Goal: Information Seeking & Learning: Check status

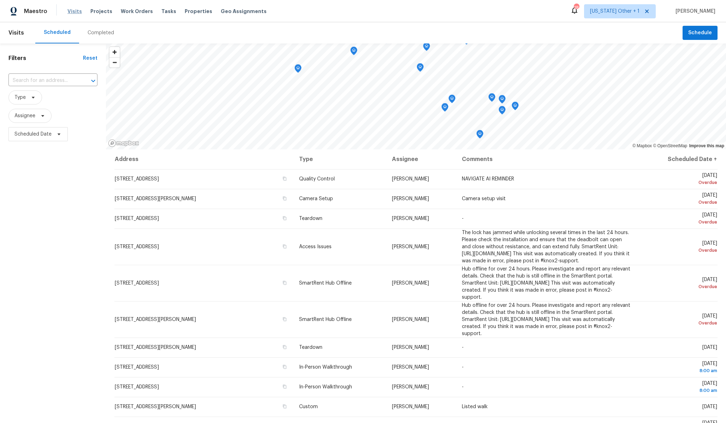
click at [69, 13] on span "Visits" at bounding box center [74, 11] width 14 height 7
click at [682, 157] on th "Scheduled Date ↑" at bounding box center [678, 159] width 80 height 20
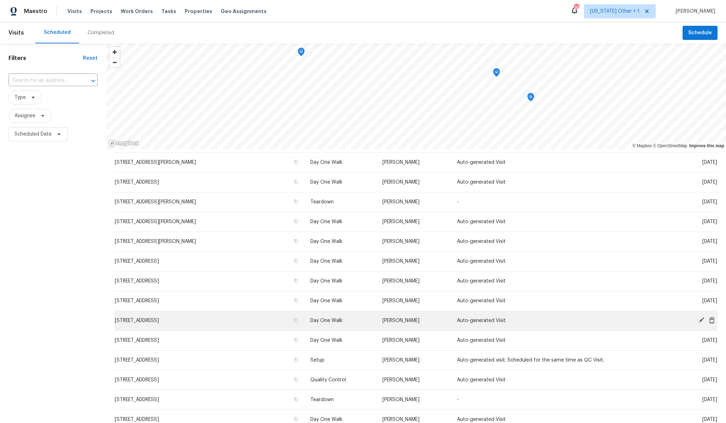
scroll to position [65, 0]
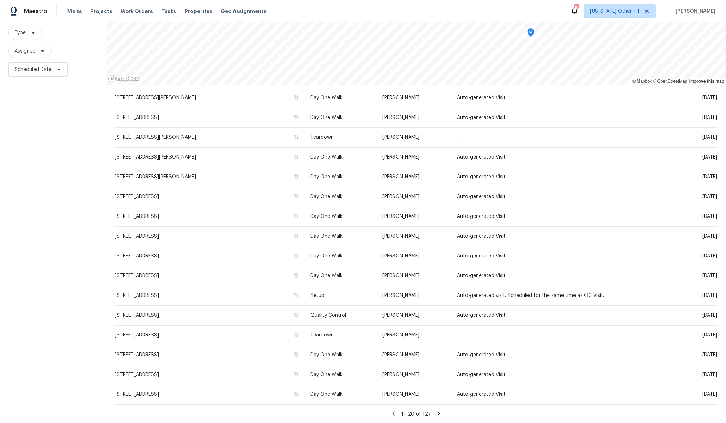
click at [436, 415] on icon at bounding box center [439, 414] width 6 height 6
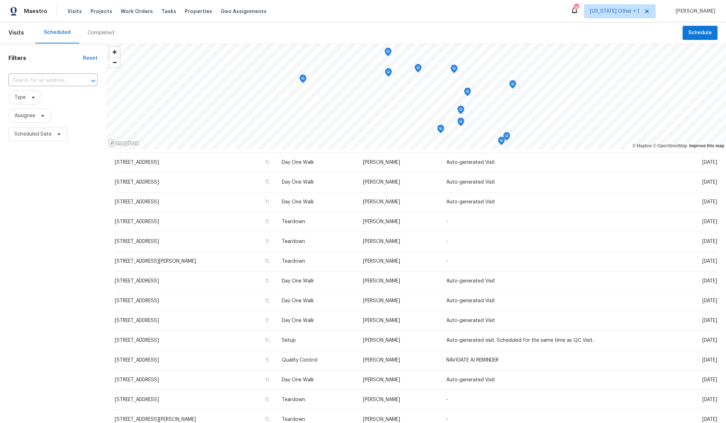
click at [64, 142] on span "Scheduled Date" at bounding box center [52, 134] width 89 height 18
click at [60, 135] on icon at bounding box center [59, 134] width 6 height 6
click at [56, 159] on input "text" at bounding box center [48, 158] width 70 height 14
select select "9"
select select "2025"
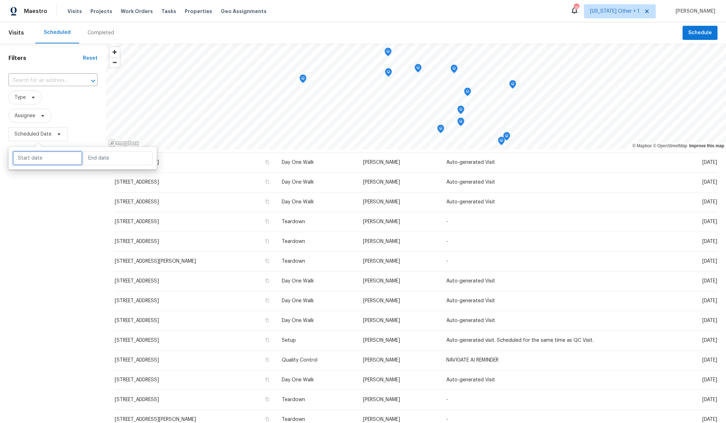
select select "10"
select select "2025"
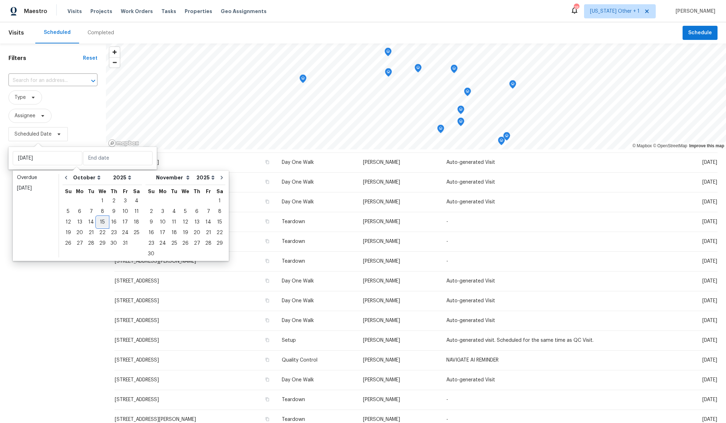
click at [102, 222] on div "15" at bounding box center [102, 222] width 11 height 10
type input "[DATE]"
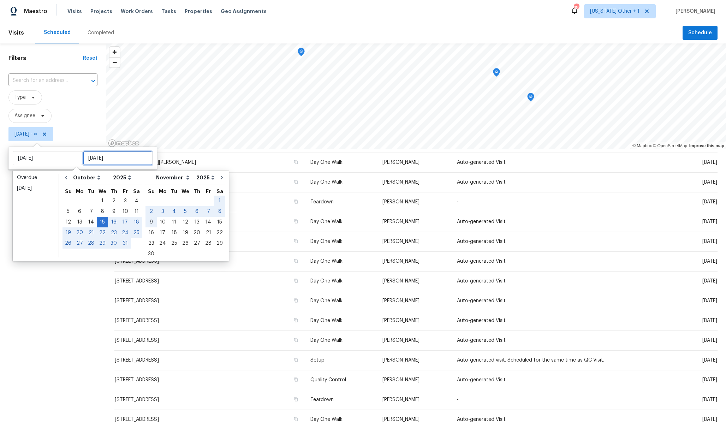
type input "Sun, Nov 09"
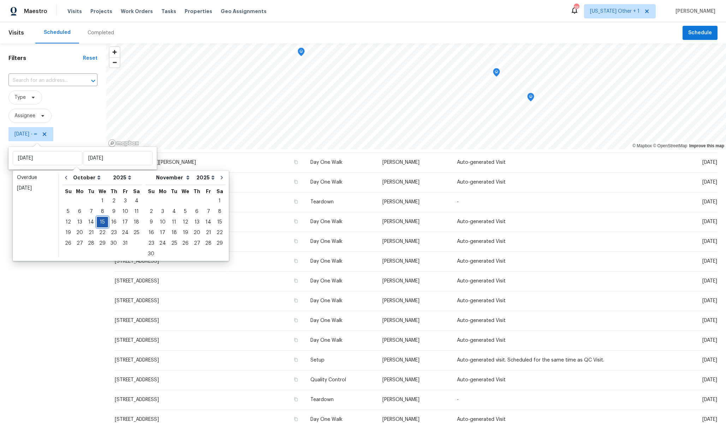
click at [101, 222] on div "15" at bounding box center [102, 222] width 11 height 10
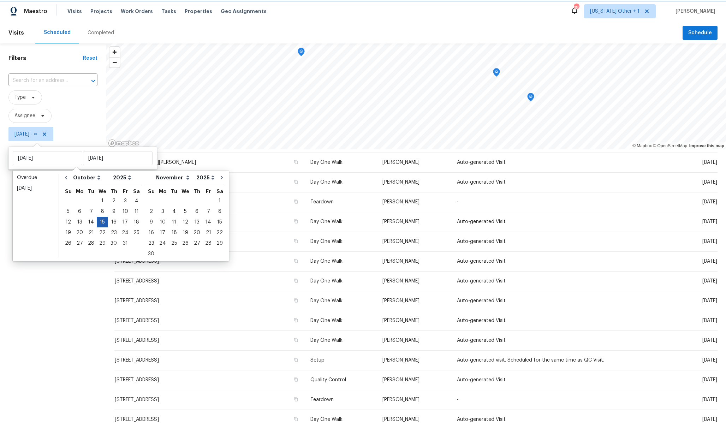
type input "[DATE]"
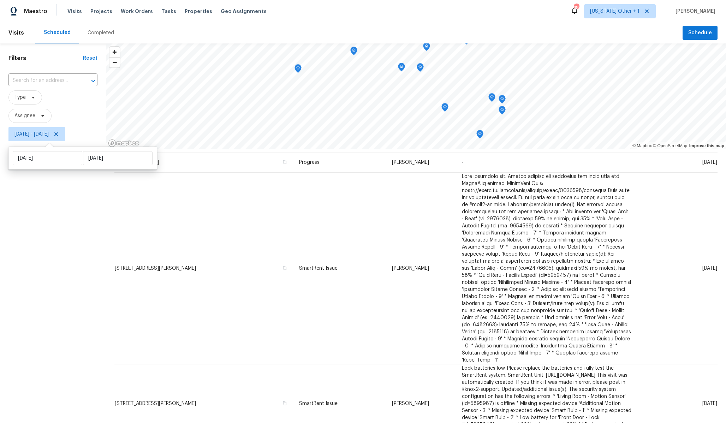
click at [61, 193] on div "Filters Reset ​ Type Assignee Wed, Oct 15 - Wed, Oct 15" at bounding box center [53, 265] width 106 height 444
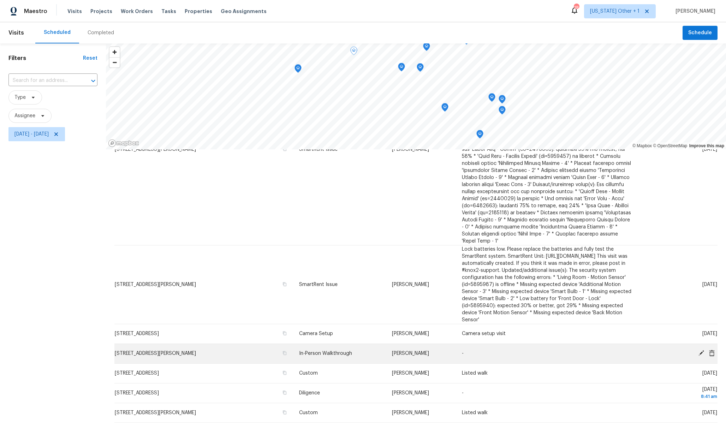
scroll to position [65, 0]
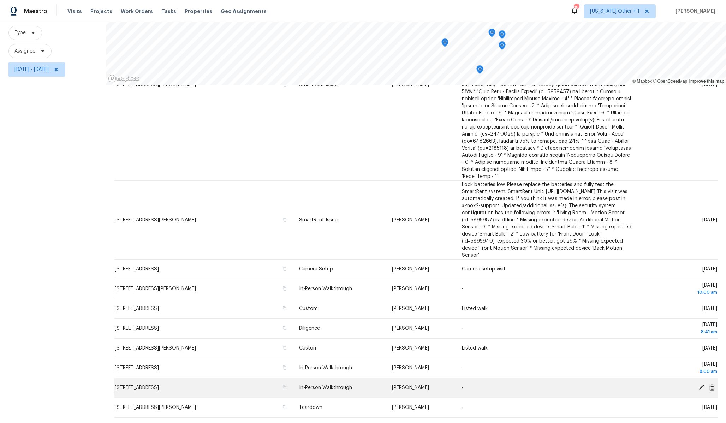
click at [159, 387] on span "[STREET_ADDRESS]" at bounding box center [137, 387] width 44 height 5
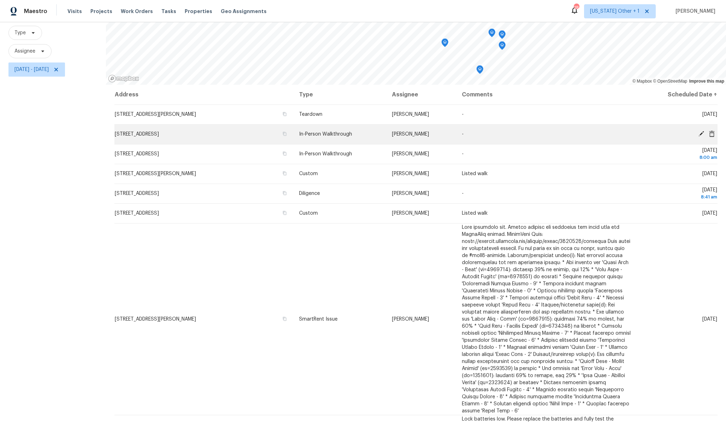
click at [392, 134] on span "Eric Scott" at bounding box center [410, 134] width 37 height 5
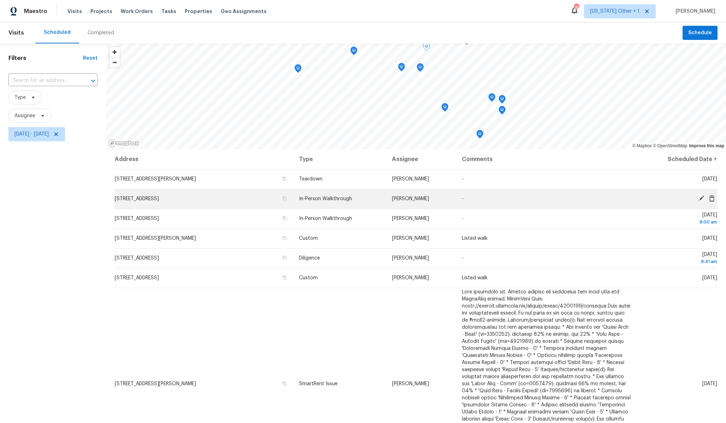
click at [411, 201] on td "[PERSON_NAME]" at bounding box center [422, 199] width 70 height 20
click at [682, 201] on div at bounding box center [680, 198] width 74 height 7
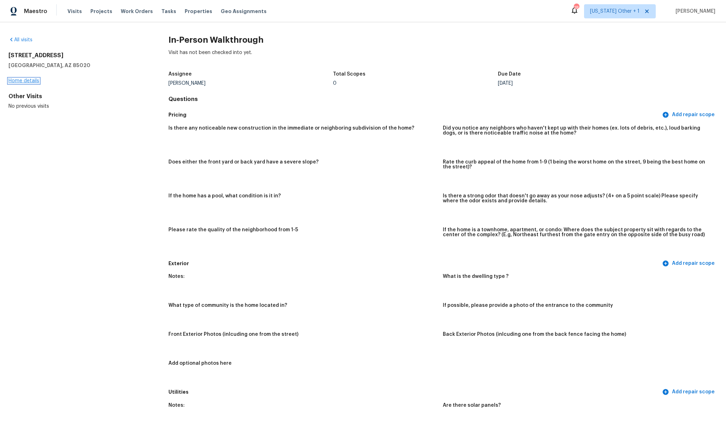
click at [28, 82] on link "Home details" at bounding box center [23, 80] width 31 height 5
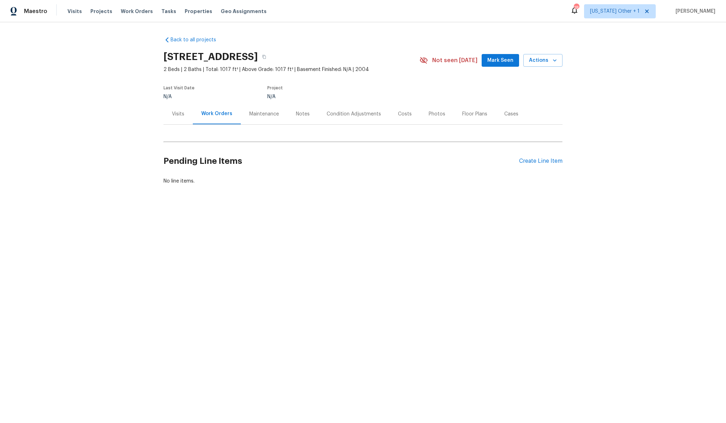
click at [301, 115] on div "Notes" at bounding box center [303, 114] width 14 height 7
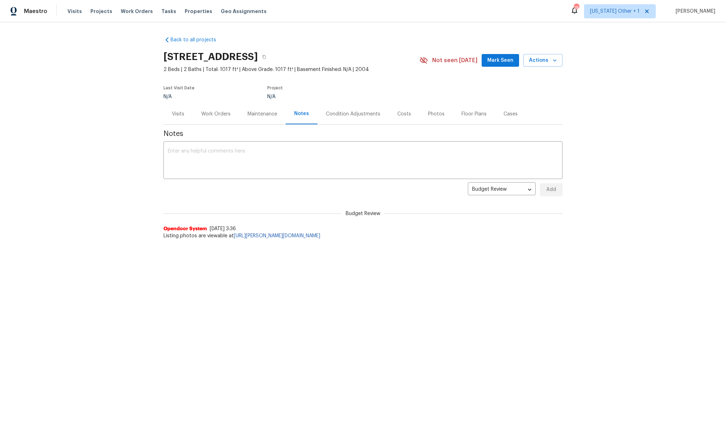
click at [135, 224] on div "Back to all projects [STREET_ADDRESS] 2 Beds | 2 Baths | Total: 1017 ft² | Abov…" at bounding box center [363, 152] width 726 height 260
click at [177, 117] on div "Visits" at bounding box center [178, 114] width 12 height 7
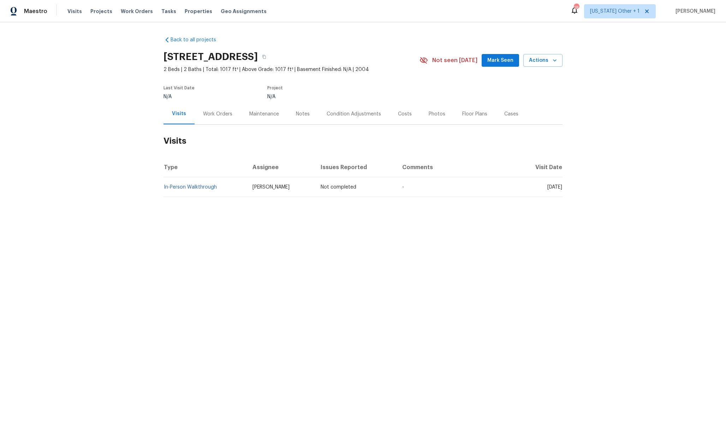
click at [321, 190] on td "Not completed" at bounding box center [355, 187] width 81 height 20
click at [191, 187] on link "In-Person Walkthrough" at bounding box center [190, 187] width 53 height 5
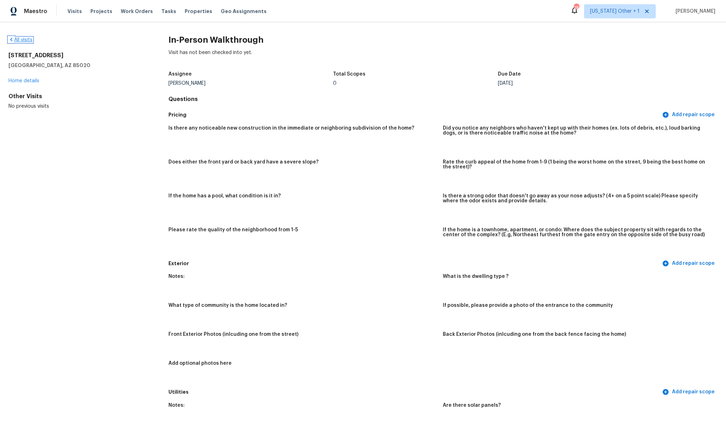
click at [24, 38] on link "All visits" at bounding box center [20, 39] width 24 height 5
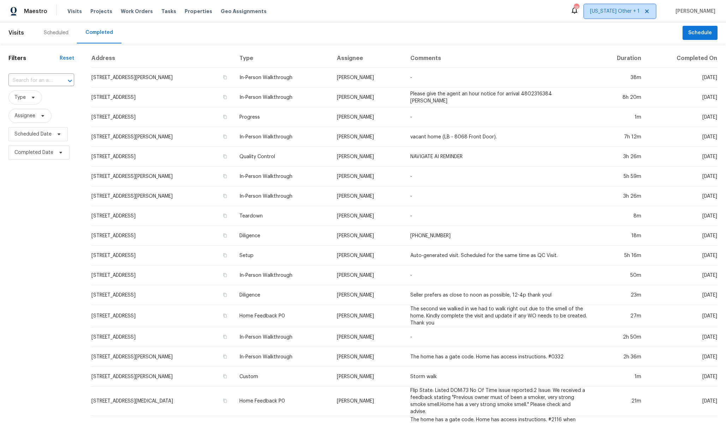
click at [656, 14] on span "[US_STATE] Other + 1" at bounding box center [620, 11] width 72 height 14
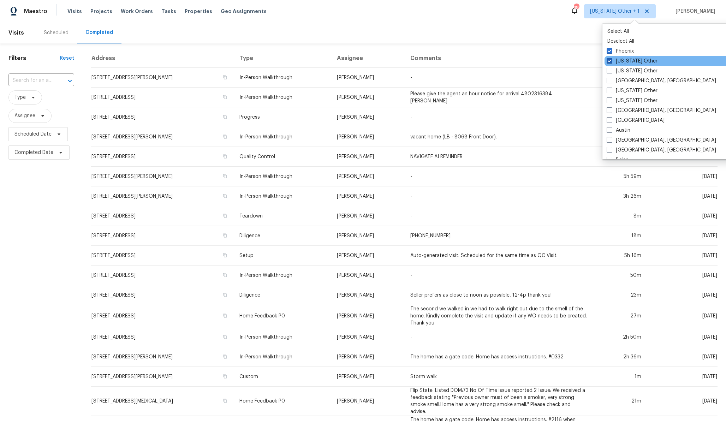
click at [629, 63] on label "[US_STATE] Other" at bounding box center [632, 61] width 51 height 7
click at [612, 62] on input "[US_STATE] Other" at bounding box center [609, 60] width 5 height 5
checkbox input "false"
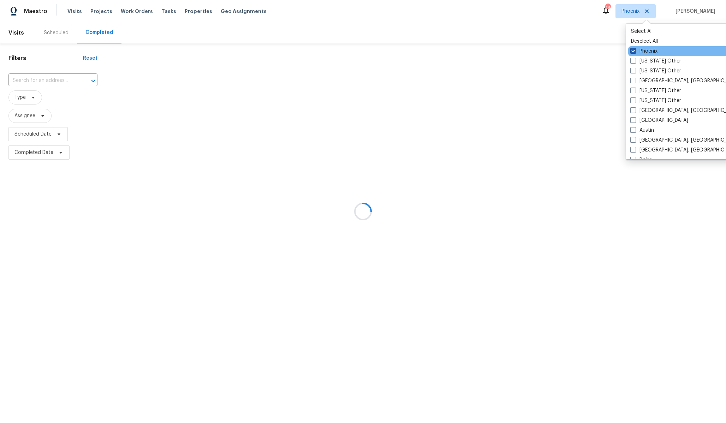
click at [634, 50] on span at bounding box center [634, 51] width 6 height 6
click at [634, 50] on input "Phoenix" at bounding box center [633, 50] width 5 height 5
checkbox input "false"
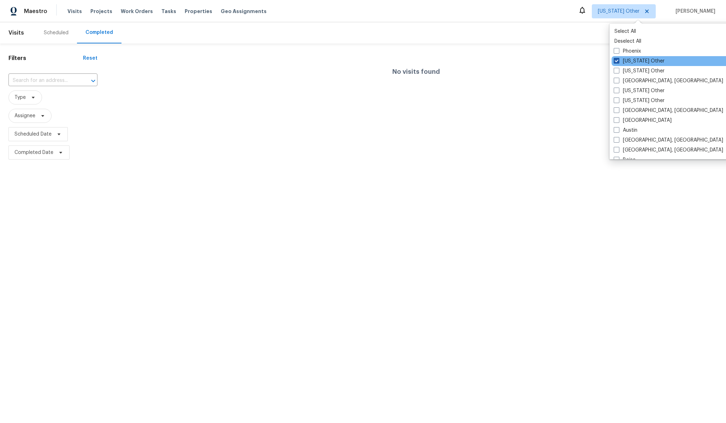
click at [617, 63] on span at bounding box center [617, 61] width 6 height 6
click at [617, 62] on input "[US_STATE] Other" at bounding box center [616, 60] width 5 height 5
click at [617, 60] on span at bounding box center [617, 61] width 6 height 6
click at [617, 60] on input "[US_STATE] Other" at bounding box center [616, 60] width 5 height 5
checkbox input "true"
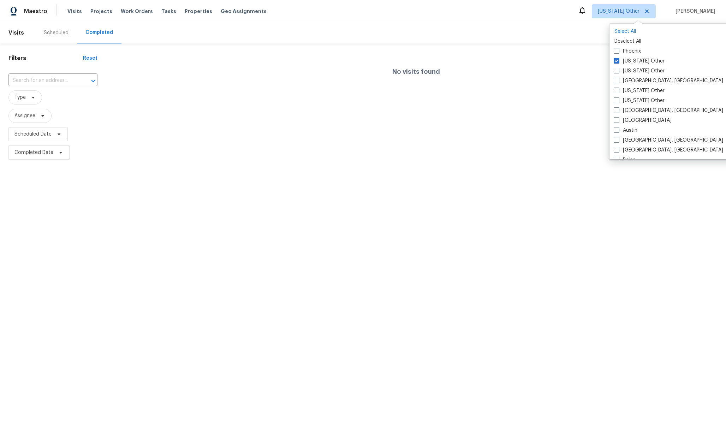
click at [629, 32] on p "Select All" at bounding box center [683, 31] width 137 height 7
checkbox input "true"
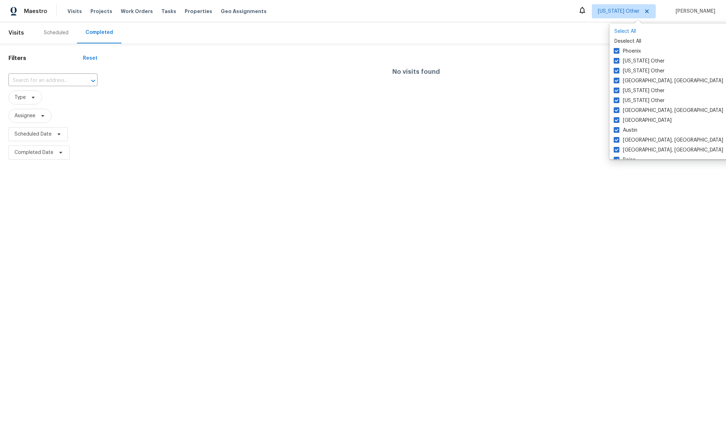
checkbox input "true"
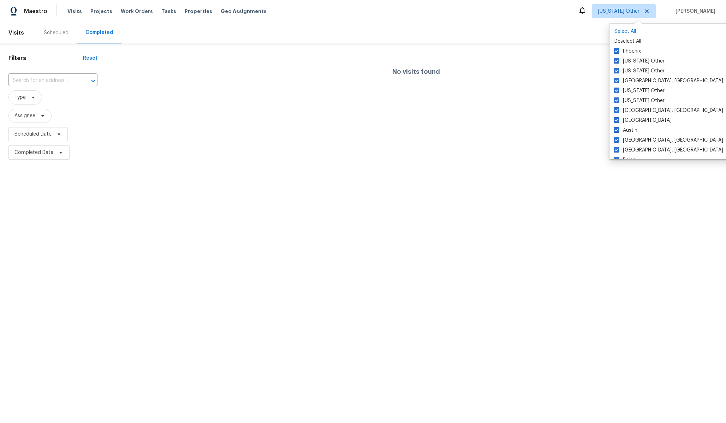
checkbox input "true"
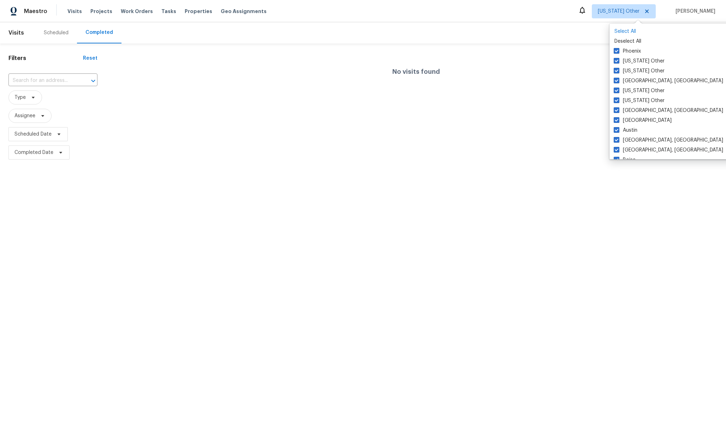
checkbox input "true"
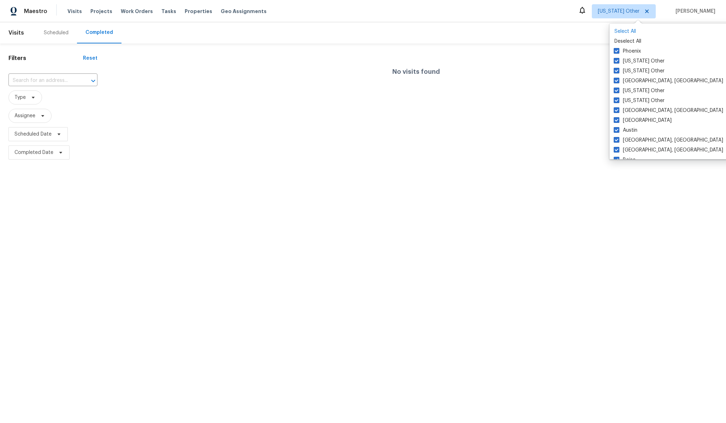
checkbox input "true"
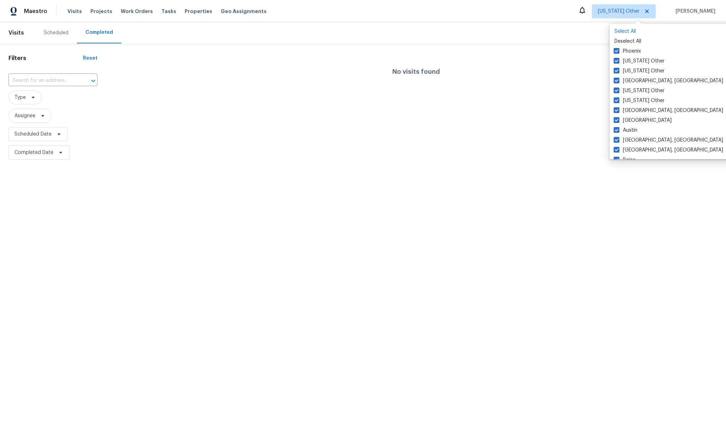
checkbox input "true"
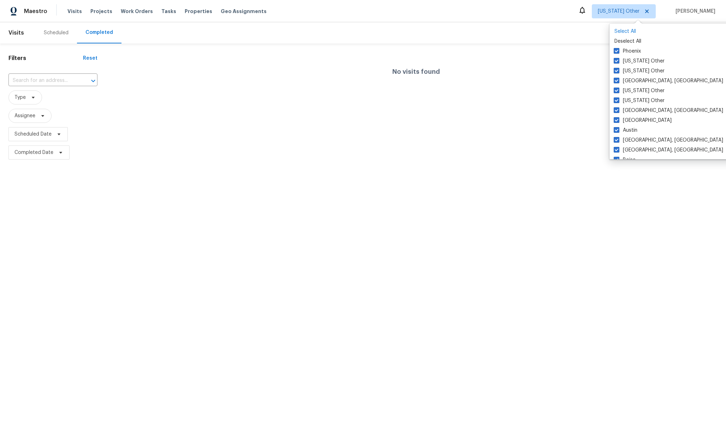
checkbox input "true"
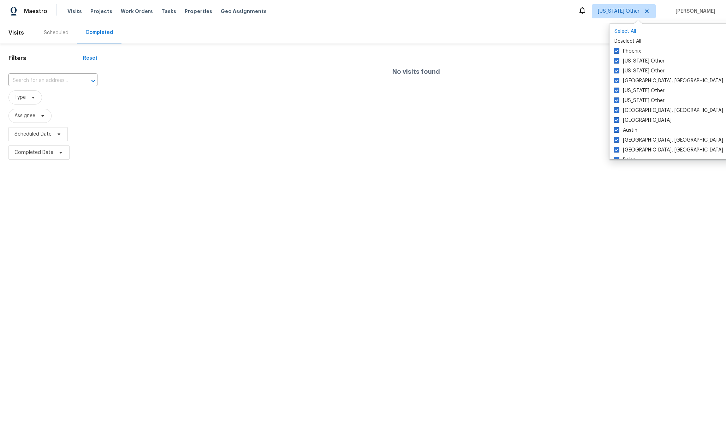
checkbox input "true"
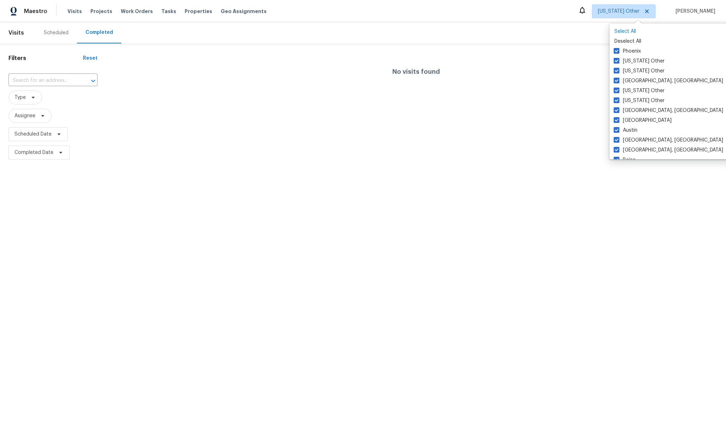
checkbox input "true"
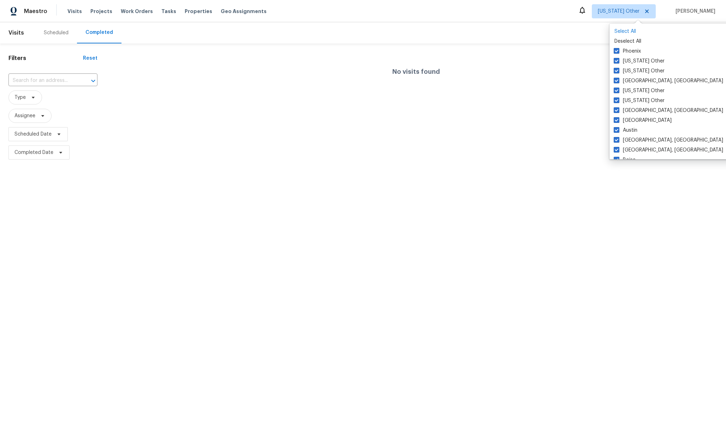
checkbox input "true"
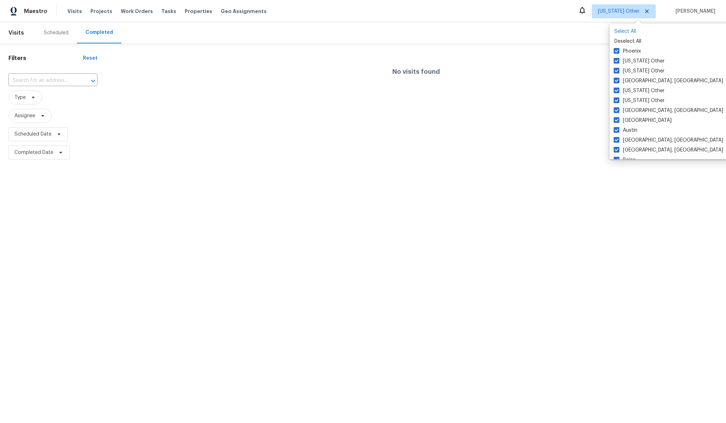
checkbox input "true"
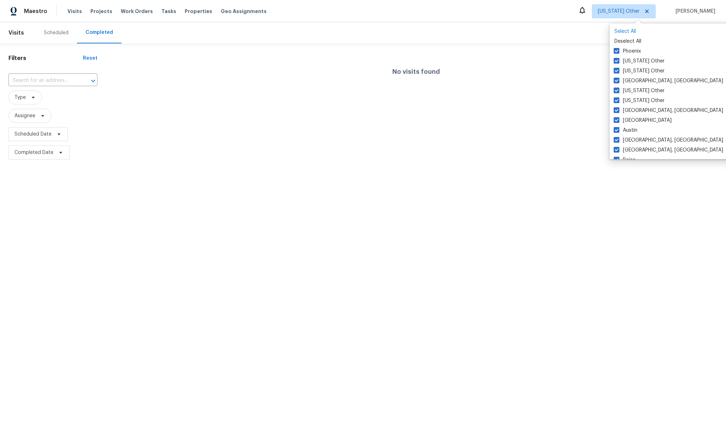
checkbox input "true"
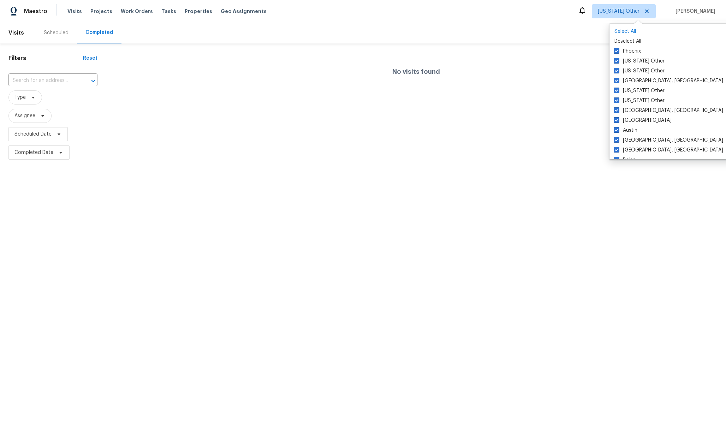
checkbox input "true"
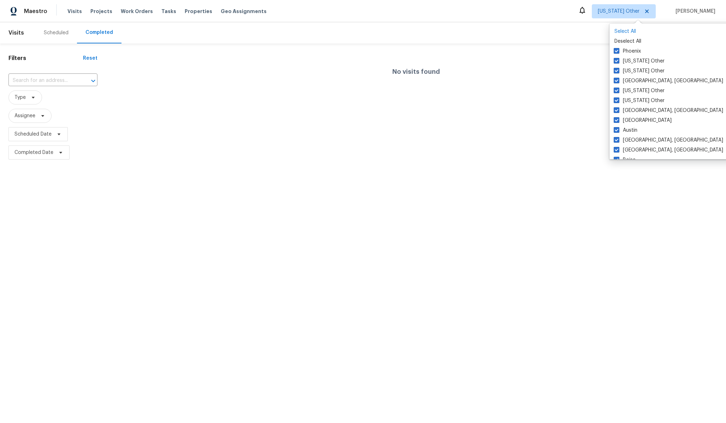
checkbox input "true"
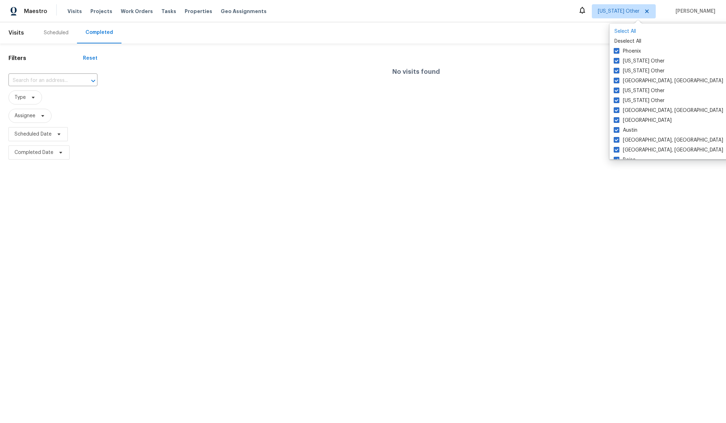
checkbox input "true"
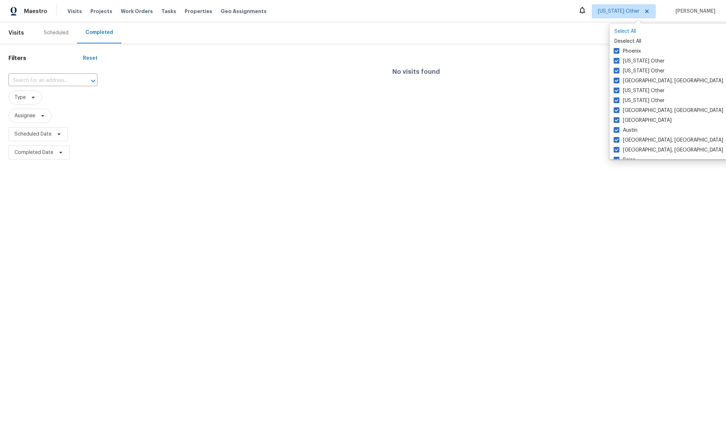
checkbox input "true"
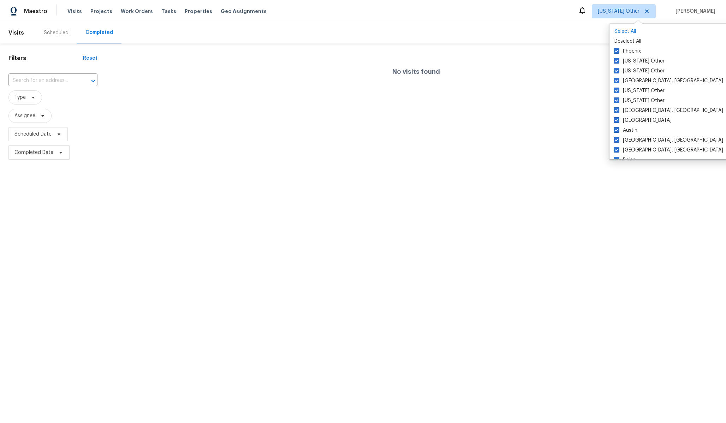
checkbox input "true"
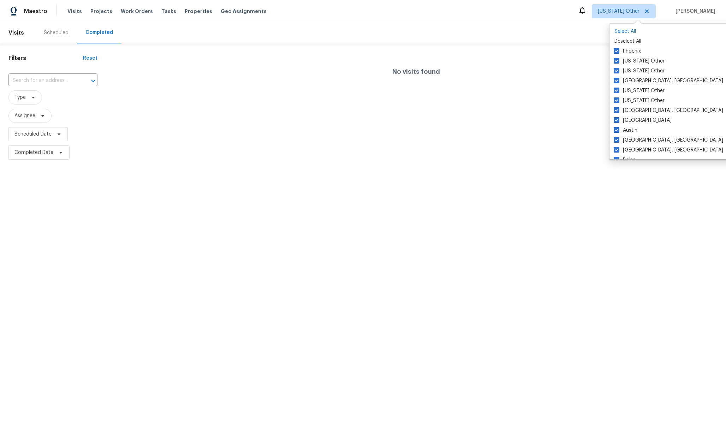
checkbox input "true"
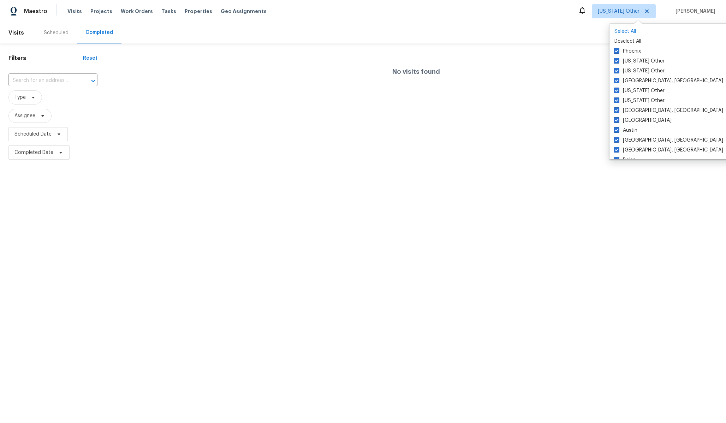
checkbox input "true"
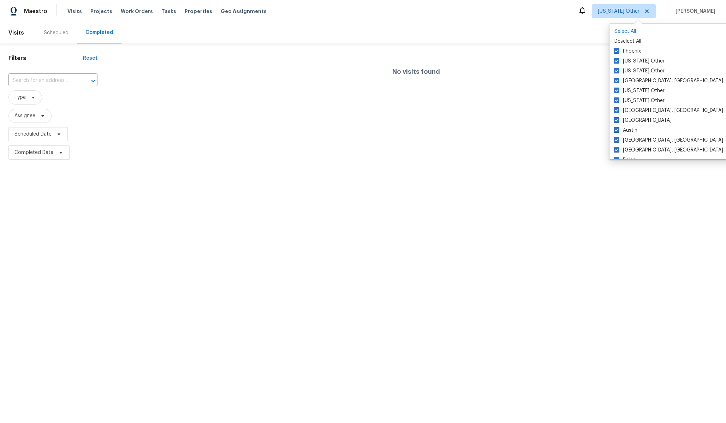
checkbox input "true"
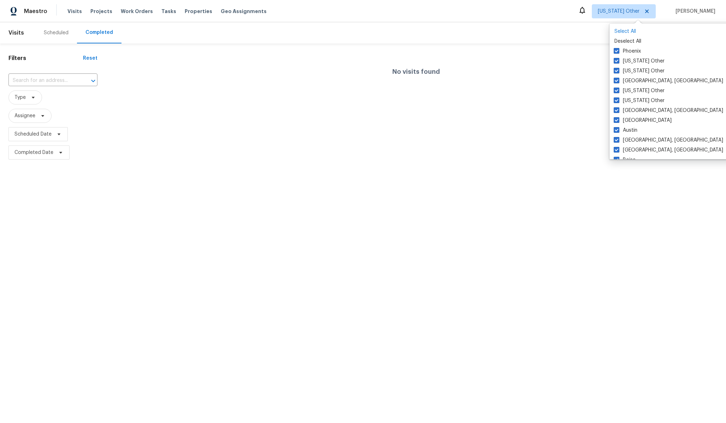
checkbox input "true"
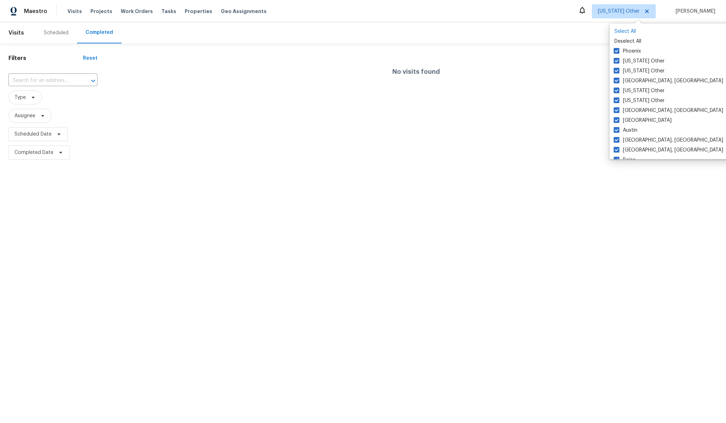
checkbox input "true"
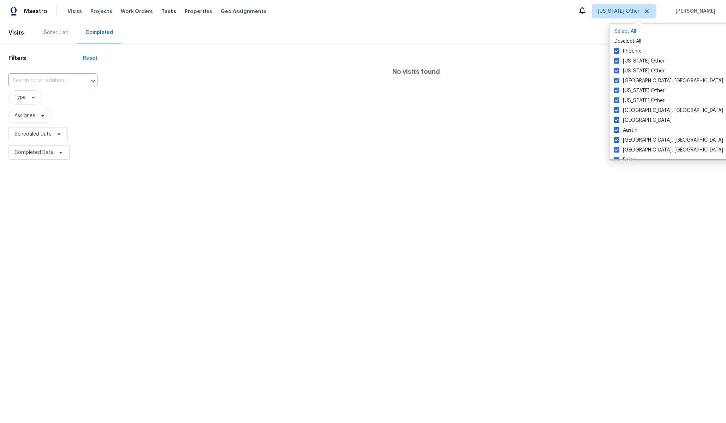
checkbox input "true"
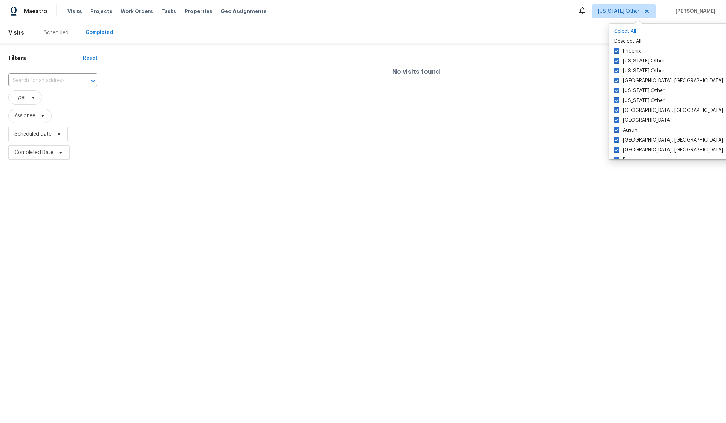
checkbox input "true"
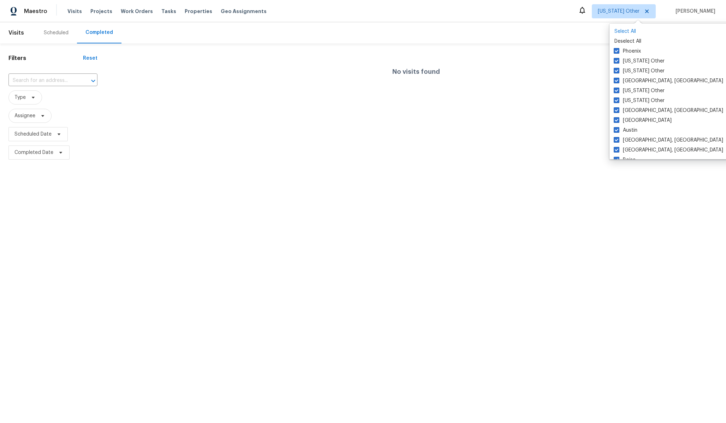
checkbox input "true"
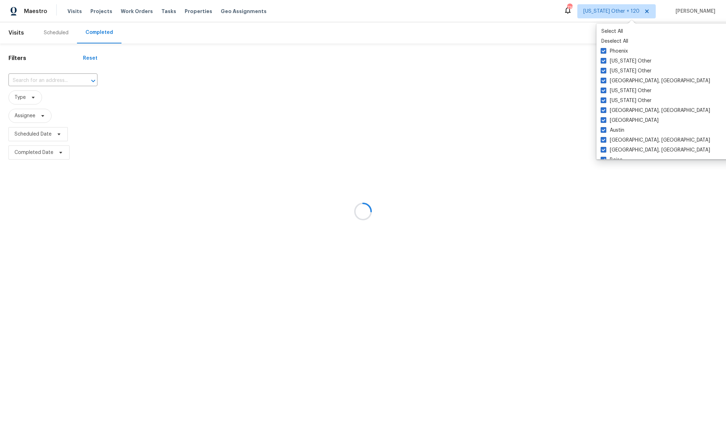
click at [22, 232] on div at bounding box center [363, 211] width 726 height 423
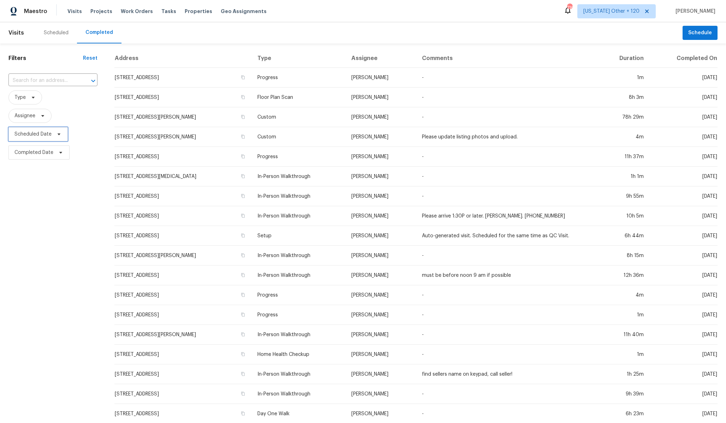
click at [46, 132] on span "Scheduled Date" at bounding box center [32, 134] width 37 height 7
select select "9"
select select "2025"
select select "10"
select select "2025"
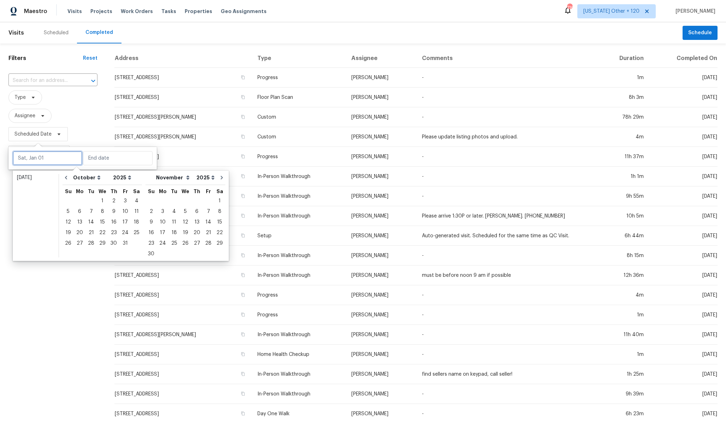
click at [46, 158] on input "text" at bounding box center [48, 158] width 70 height 14
click at [102, 222] on div "15" at bounding box center [102, 222] width 11 height 10
type input "[DATE]"
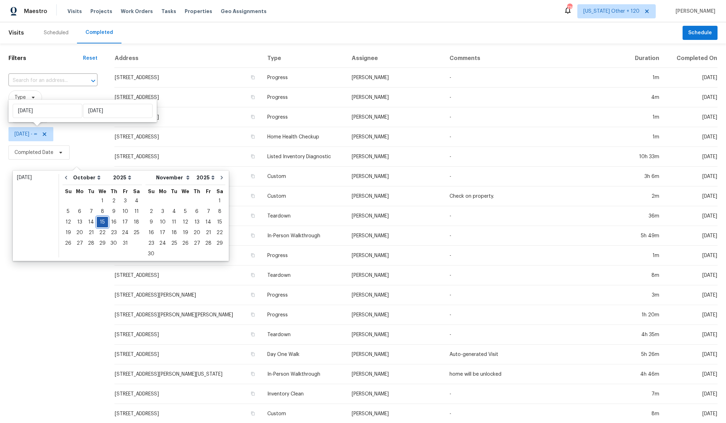
click at [104, 223] on div "15" at bounding box center [102, 222] width 11 height 10
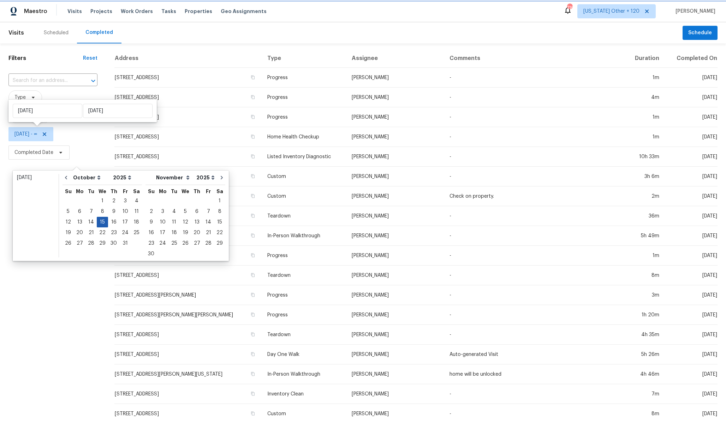
type input "[DATE]"
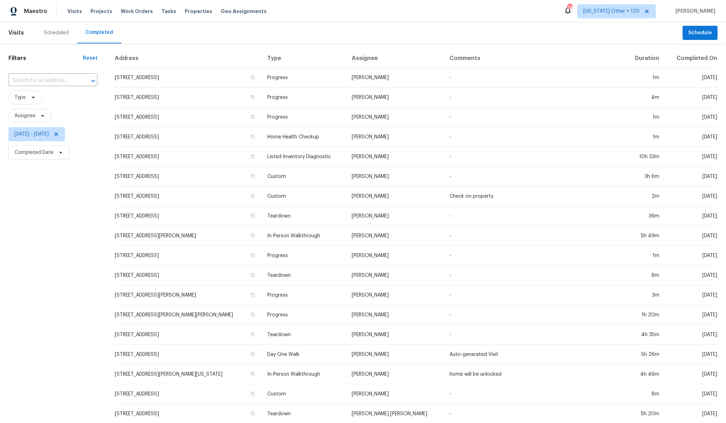
click at [36, 257] on div "Filters Reset ​ Type Assignee [DATE] - [DATE] Completed Date" at bounding box center [53, 262] width 106 height 439
click at [30, 100] on icon at bounding box center [33, 98] width 6 height 6
type input "in-p"
click at [25, 141] on div "in-p In-Person Walkthrough" at bounding box center [49, 127] width 82 height 34
click at [29, 139] on label "In-Person Walkthrough" at bounding box center [44, 136] width 62 height 7
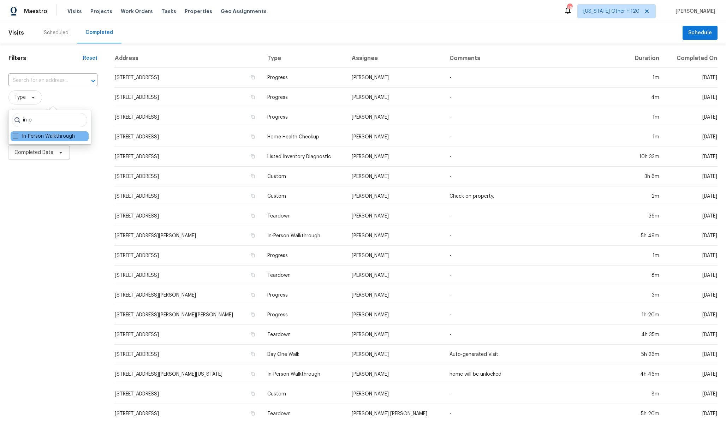
click at [17, 137] on input "In-Person Walkthrough" at bounding box center [15, 135] width 5 height 5
checkbox input "true"
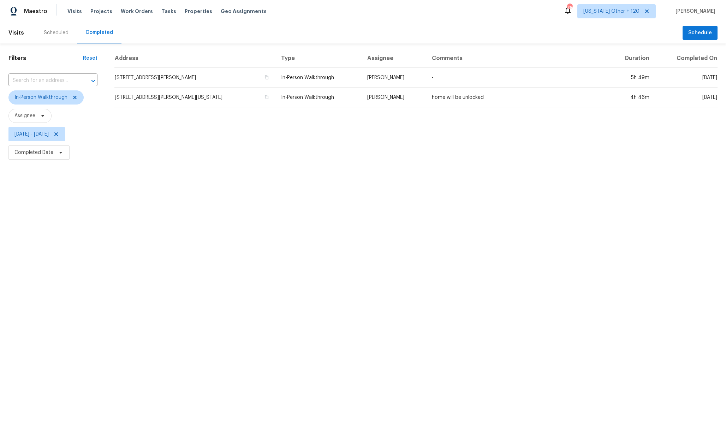
click at [30, 162] on html "Maestro Visits Projects Work Orders Tasks Properties Geo Assignments 716 [US_ST…" at bounding box center [363, 81] width 726 height 162
click at [168, 153] on div "Address Type Assignee Comments Duration Completed On [STREET_ADDRESS][PERSON_NA…" at bounding box center [416, 105] width 620 height 113
click at [55, 24] on div "Scheduled" at bounding box center [56, 32] width 42 height 21
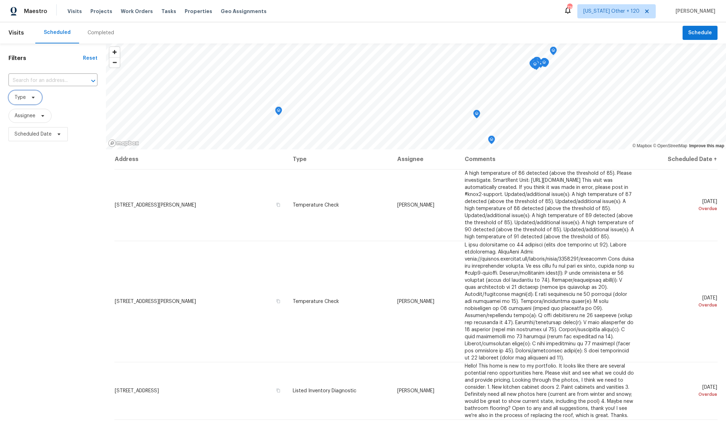
click at [34, 98] on icon at bounding box center [33, 98] width 6 height 6
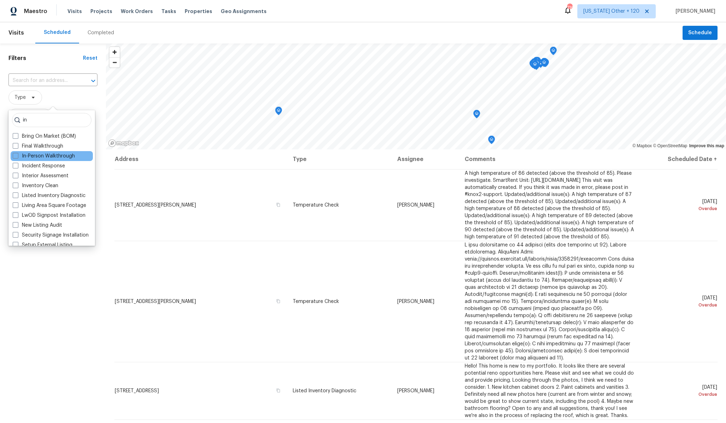
type input "in"
click at [45, 152] on div "In-Person Walkthrough" at bounding box center [52, 156] width 82 height 10
click at [17, 159] on label "In-Person Walkthrough" at bounding box center [44, 156] width 62 height 7
click at [17, 157] on input "In-Person Walkthrough" at bounding box center [15, 155] width 5 height 5
checkbox input "true"
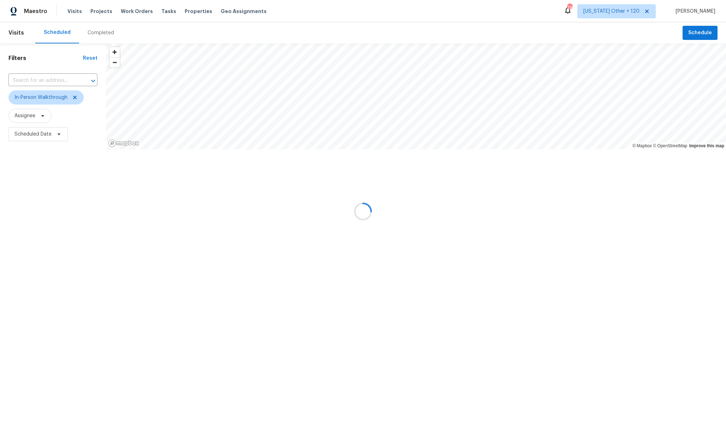
click at [49, 322] on div at bounding box center [363, 211] width 726 height 423
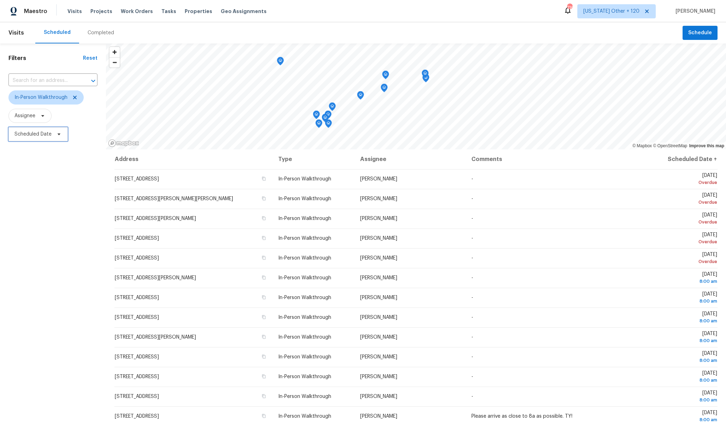
click at [55, 138] on span "Scheduled Date" at bounding box center [37, 134] width 59 height 14
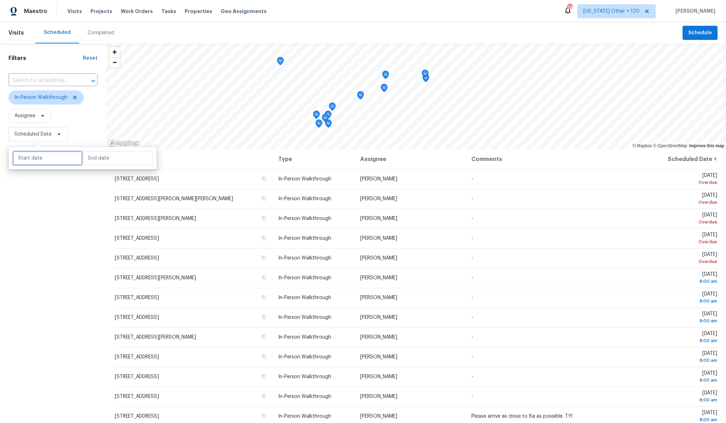
click at [43, 158] on input "text" at bounding box center [48, 158] width 70 height 14
select select "9"
select select "2025"
select select "10"
select select "2025"
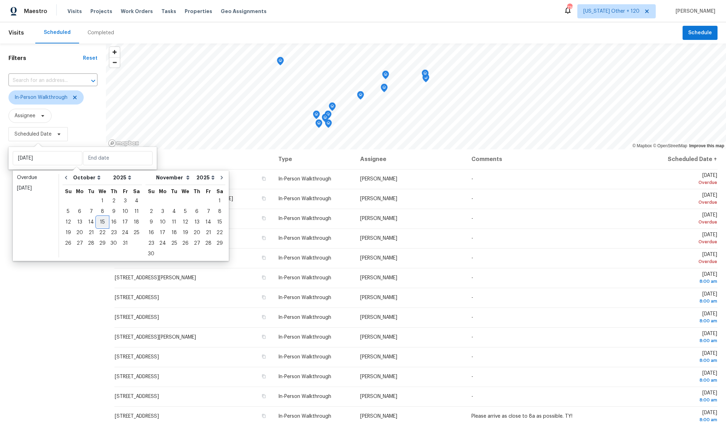
click at [99, 224] on div "15" at bounding box center [102, 222] width 11 height 10
type input "[DATE]"
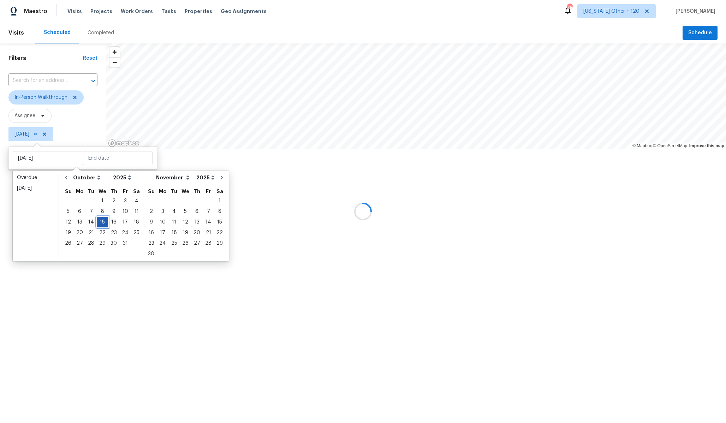
click at [99, 224] on div "15" at bounding box center [102, 222] width 11 height 10
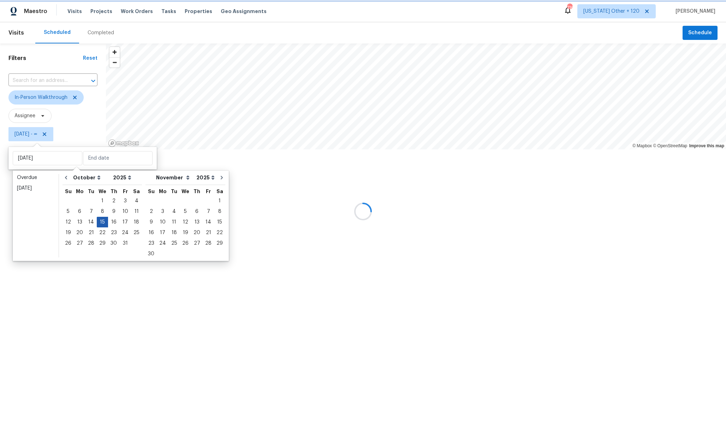
type input "[DATE]"
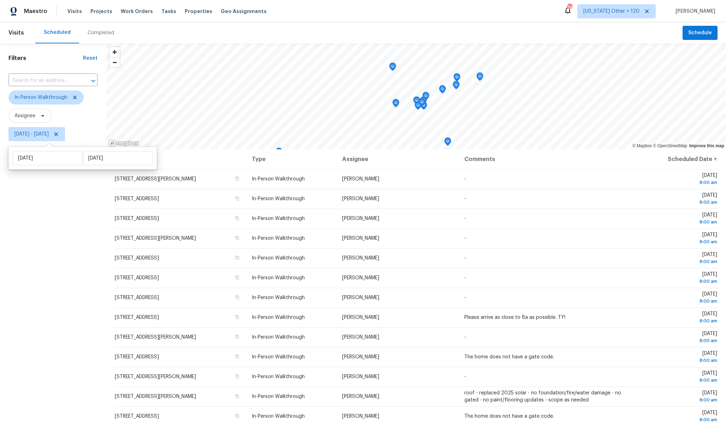
click at [82, 274] on div "Filters Reset ​ In-Person Walkthrough Assignee [DATE] - [DATE]" at bounding box center [53, 265] width 106 height 444
